Goal: Information Seeking & Learning: Learn about a topic

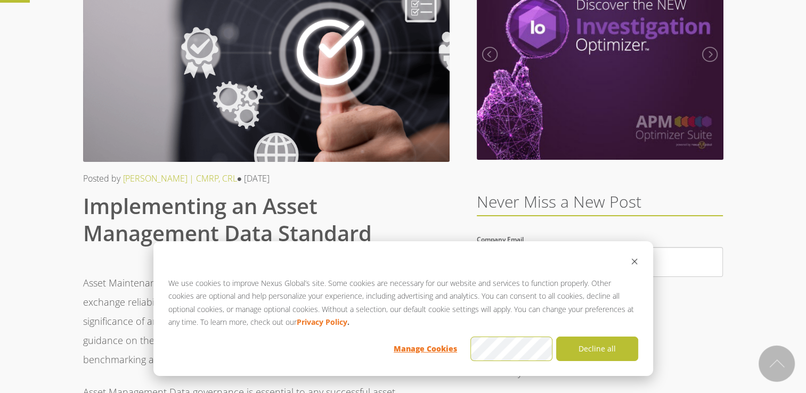
scroll to position [107, 0]
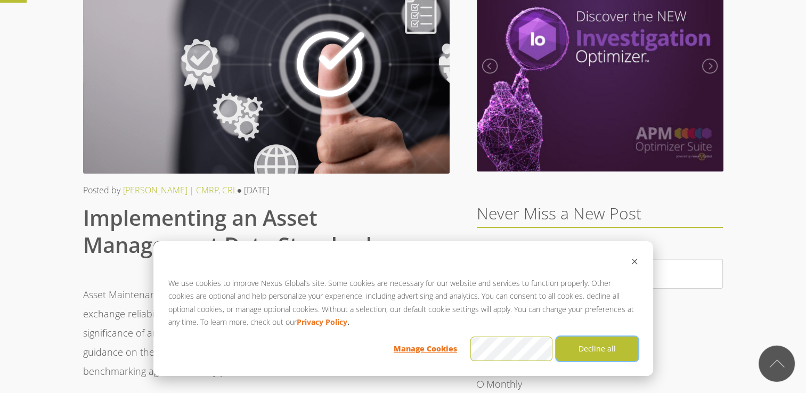
click at [597, 343] on button "Decline all" at bounding box center [597, 349] width 82 height 25
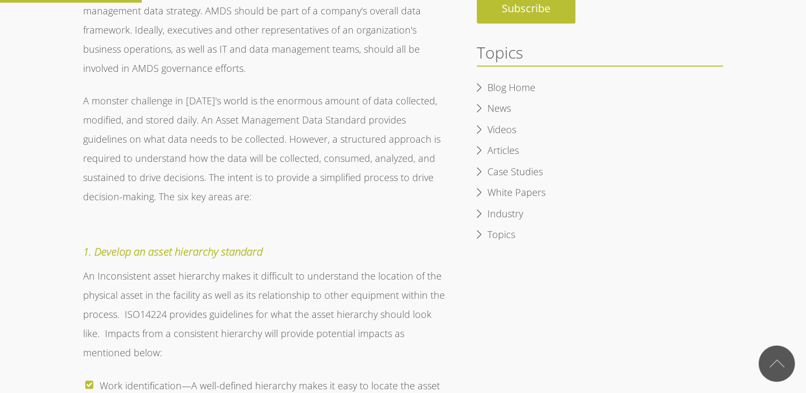
scroll to position [586, 0]
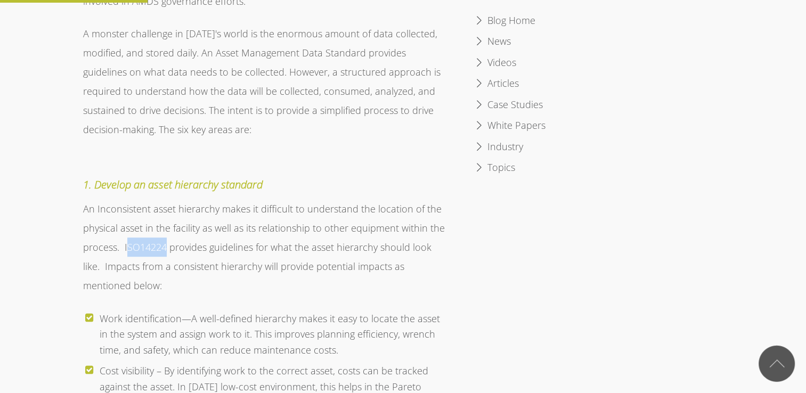
drag, startPoint x: 125, startPoint y: 244, endPoint x: 164, endPoint y: 246, distance: 38.9
click at [164, 246] on span "An Inconsistent asset hierarchy makes it difficult to understand the location o…" at bounding box center [264, 246] width 362 height 89
drag, startPoint x: 164, startPoint y: 246, endPoint x: 151, endPoint y: 250, distance: 13.5
click at [151, 250] on span "An Inconsistent asset hierarchy makes it difficult to understand the location o…" at bounding box center [264, 246] width 362 height 89
click at [131, 253] on p "An Inconsistent asset hierarchy makes it difficult to understand the location o…" at bounding box center [266, 247] width 366 height 96
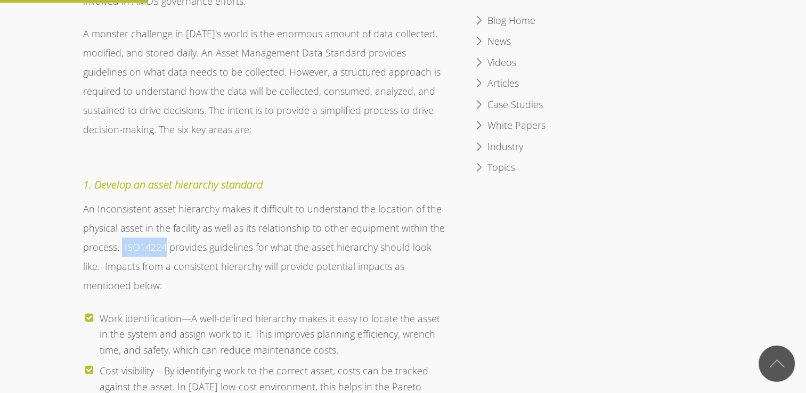
drag, startPoint x: 122, startPoint y: 250, endPoint x: 165, endPoint y: 244, distance: 43.5
click at [165, 244] on span "An Inconsistent asset hierarchy makes it difficult to understand the location o…" at bounding box center [264, 246] width 362 height 89
copy span "ISO14224"
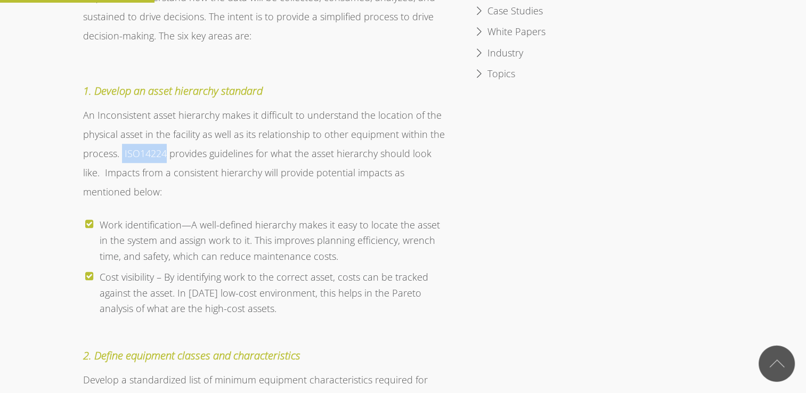
scroll to position [692, 0]
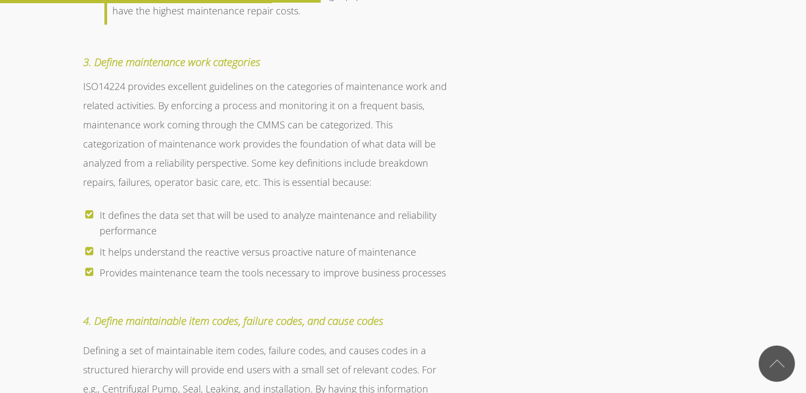
scroll to position [1278, 0]
